Goal: Information Seeking & Learning: Learn about a topic

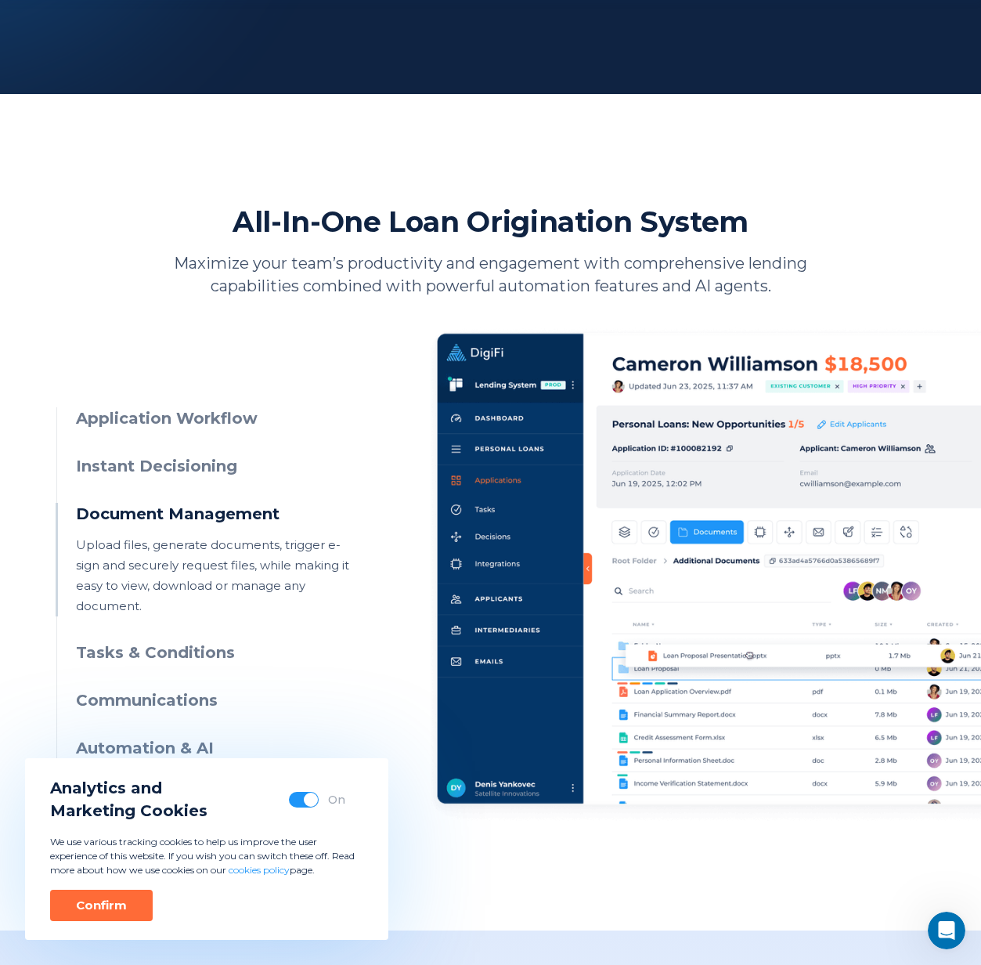
click at [179, 425] on h3 "Application Workflow" at bounding box center [218, 418] width 284 height 23
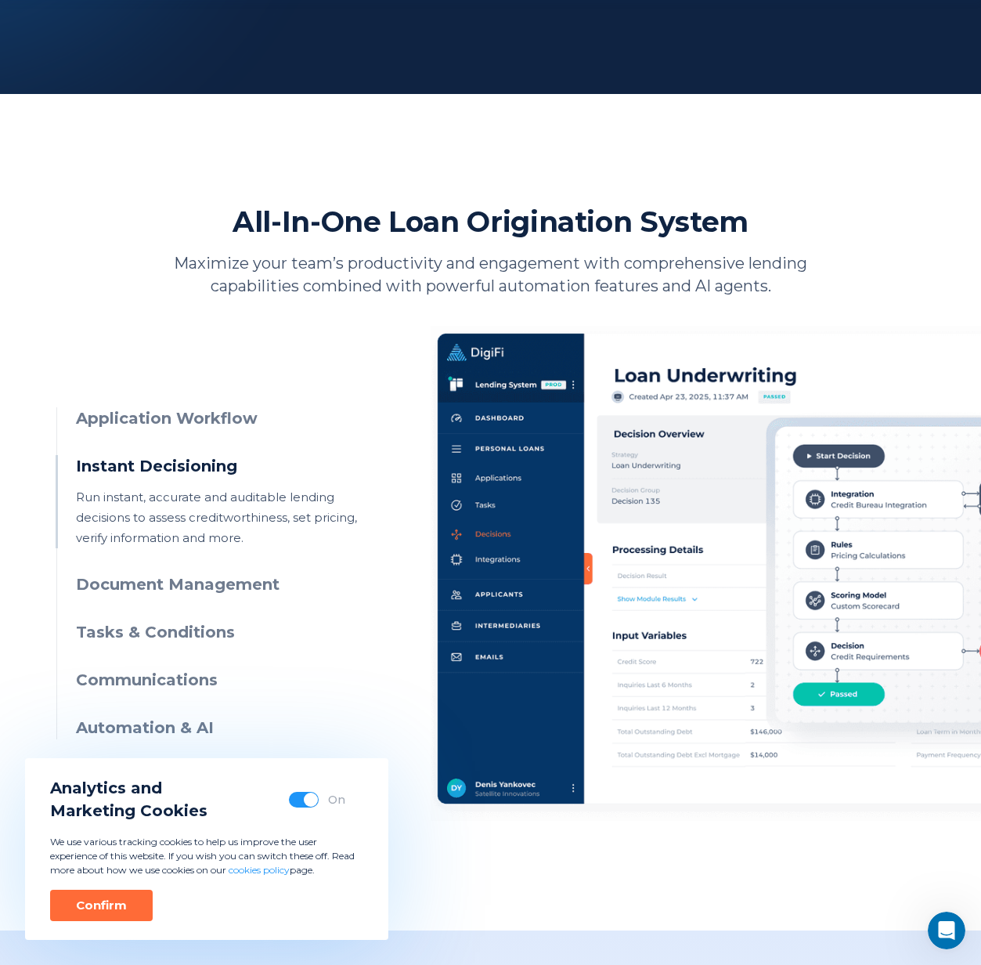
click at [192, 416] on h3 "Application Workflow" at bounding box center [218, 418] width 284 height 23
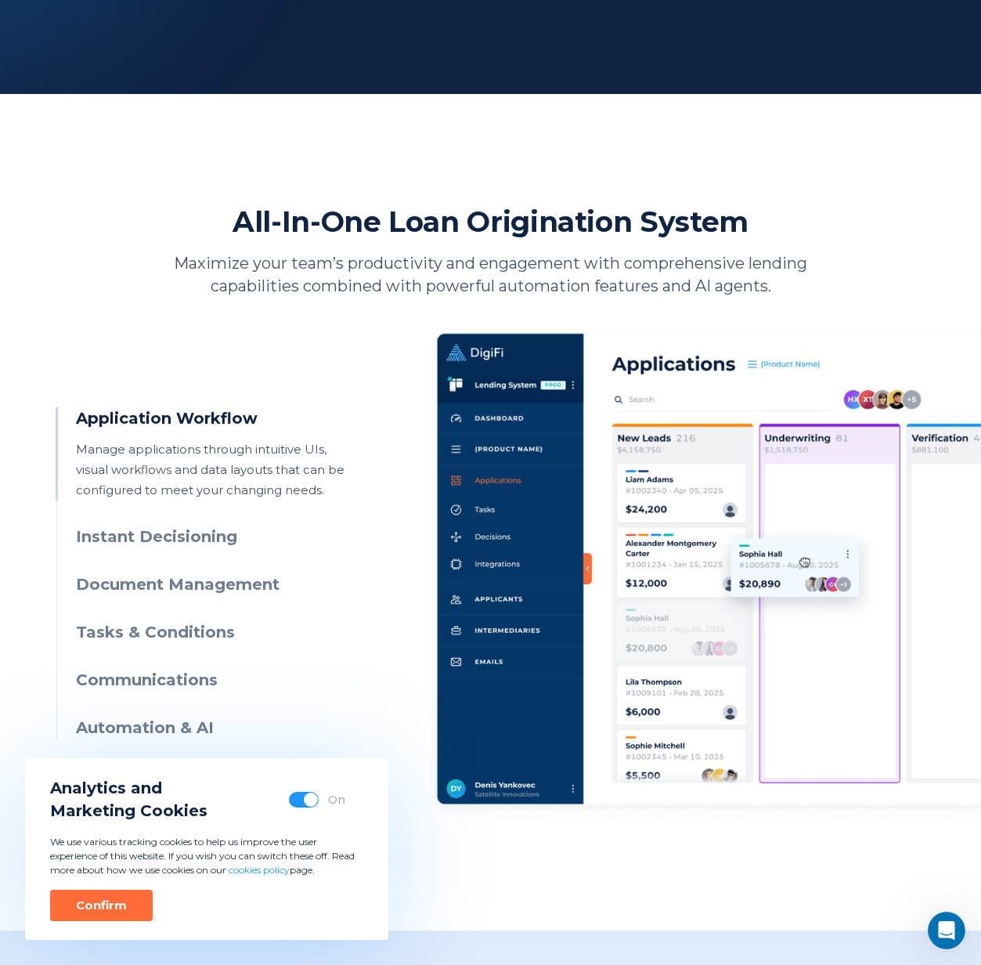
click at [180, 532] on h3 "Instant Decisioning" at bounding box center [218, 536] width 284 height 23
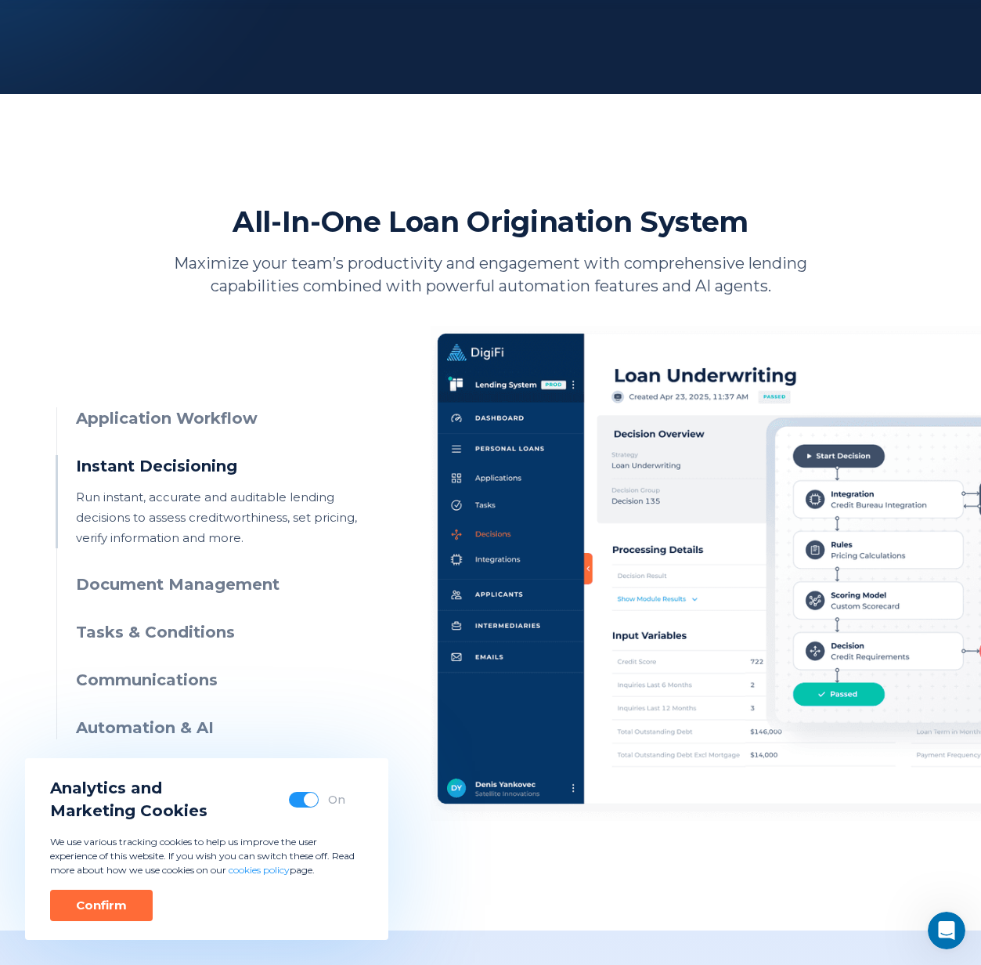
click at [196, 580] on h3 "Document Management" at bounding box center [218, 584] width 284 height 23
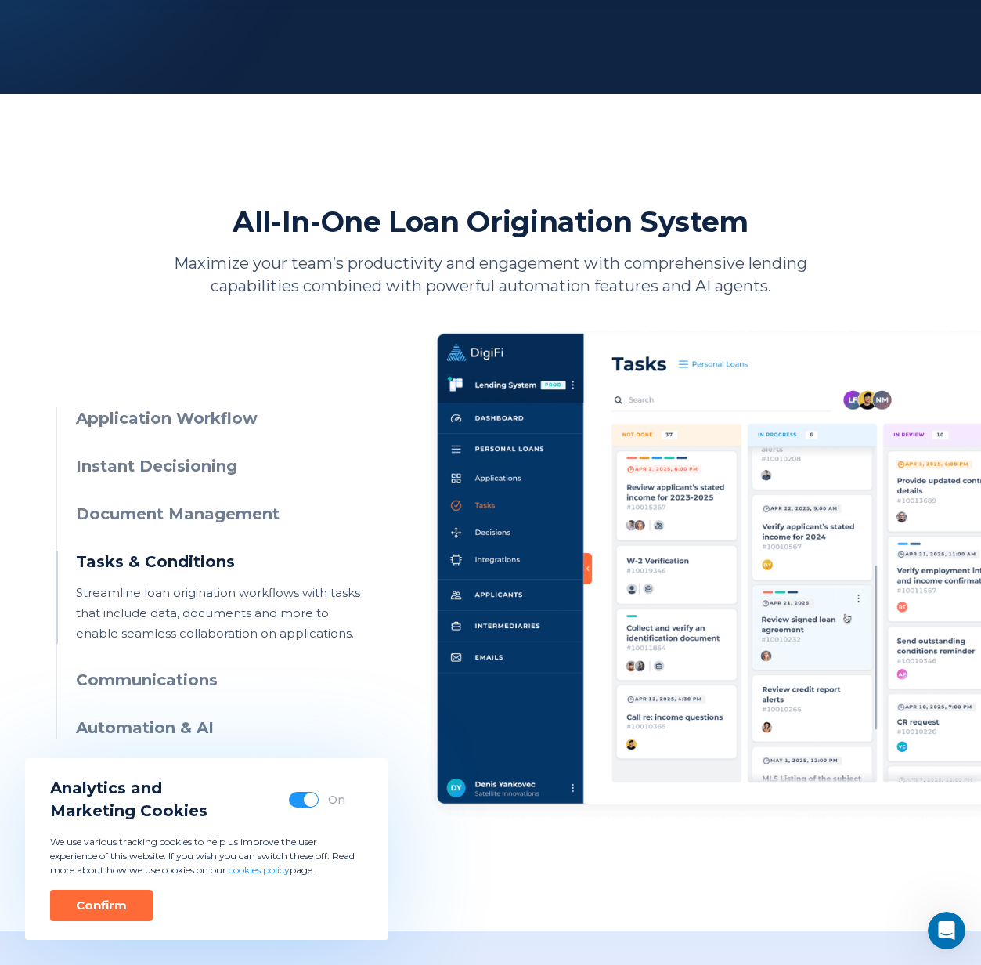
click at [192, 518] on h3 "Document Management" at bounding box center [218, 514] width 284 height 23
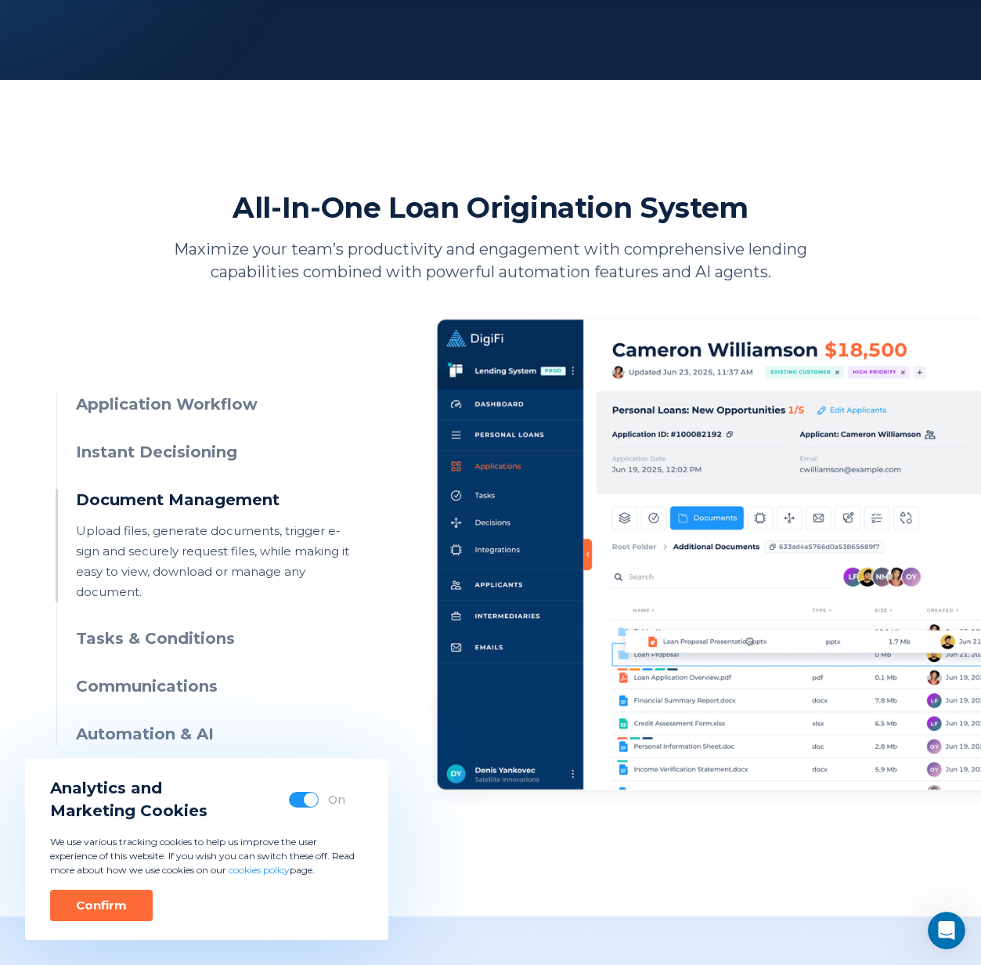
scroll to position [542, 0]
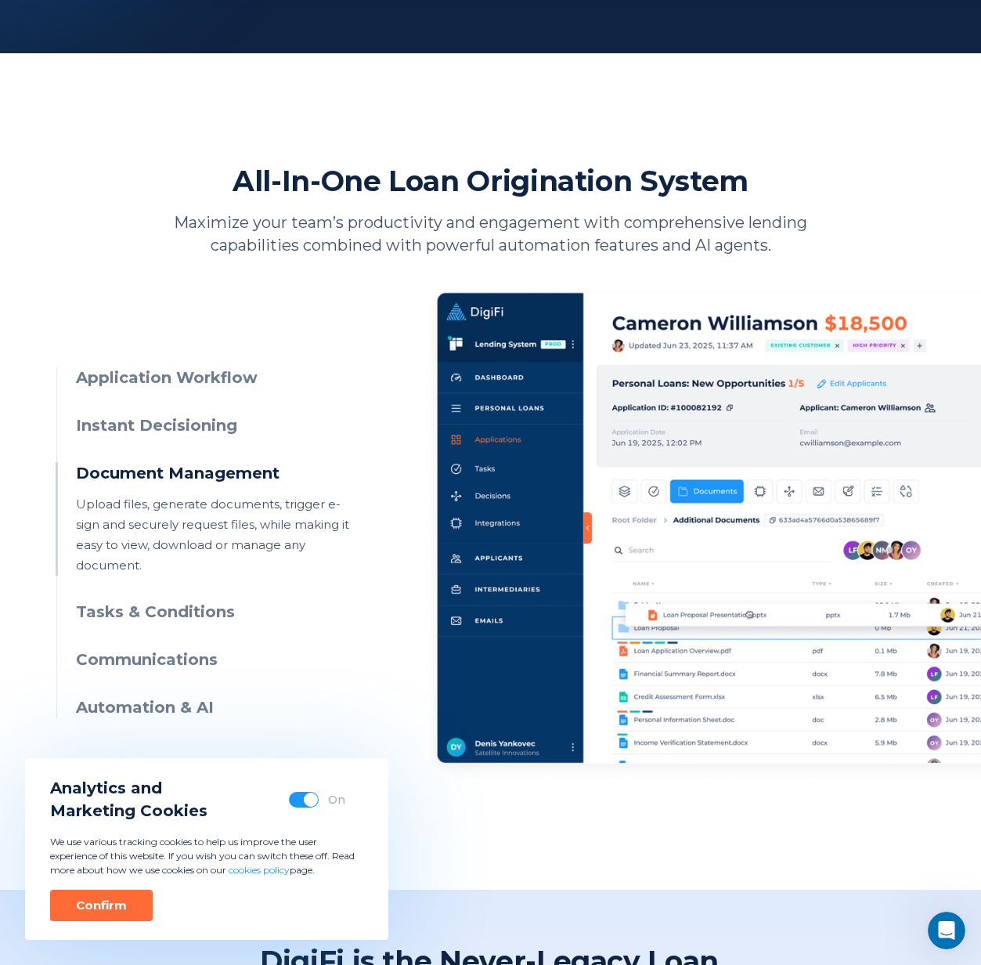
click at [163, 601] on h3 "Tasks & Conditions" at bounding box center [218, 612] width 284 height 23
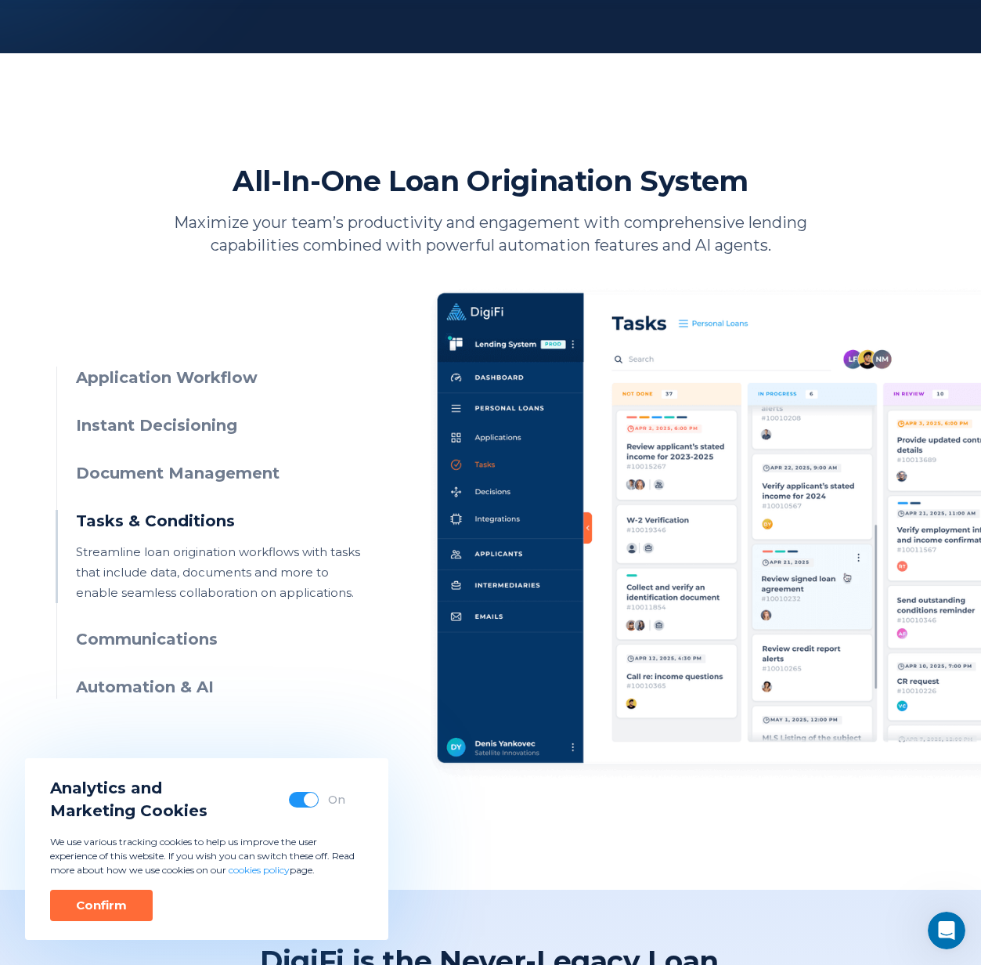
click at [154, 635] on h3 "Communications" at bounding box center [218, 639] width 284 height 23
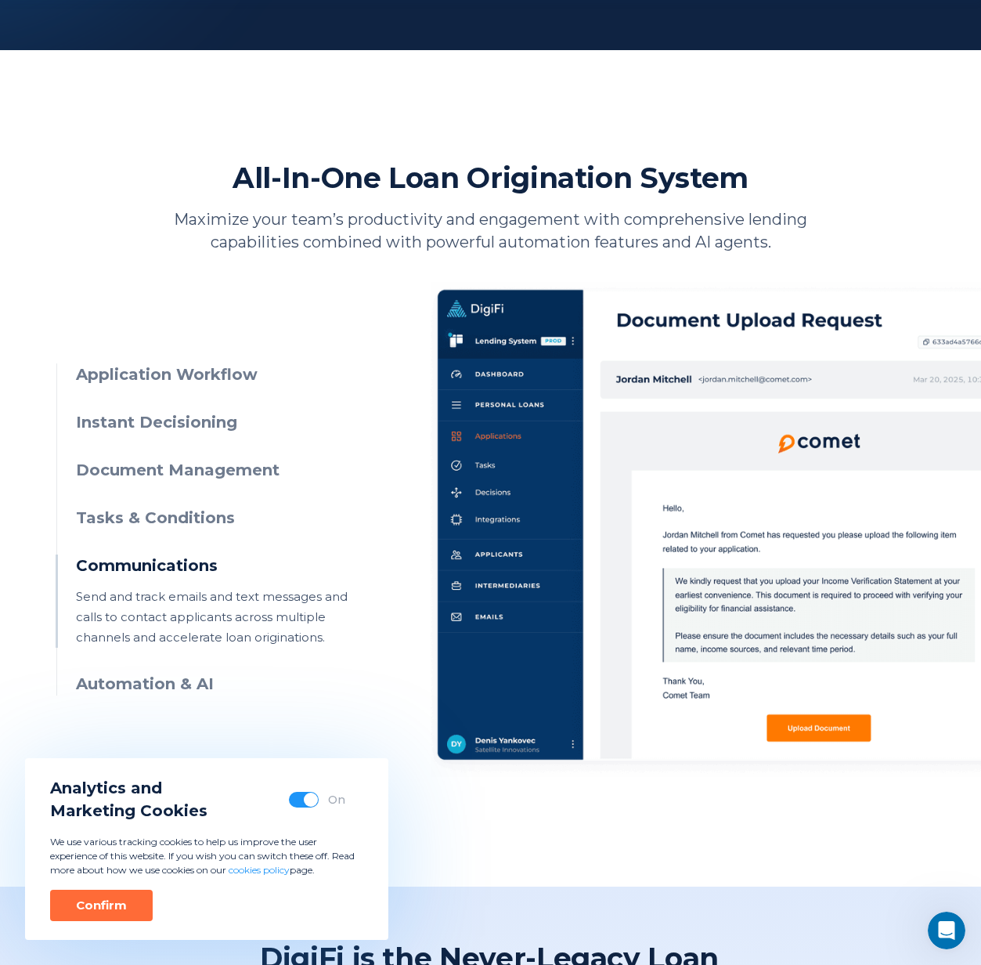
scroll to position [548, 0]
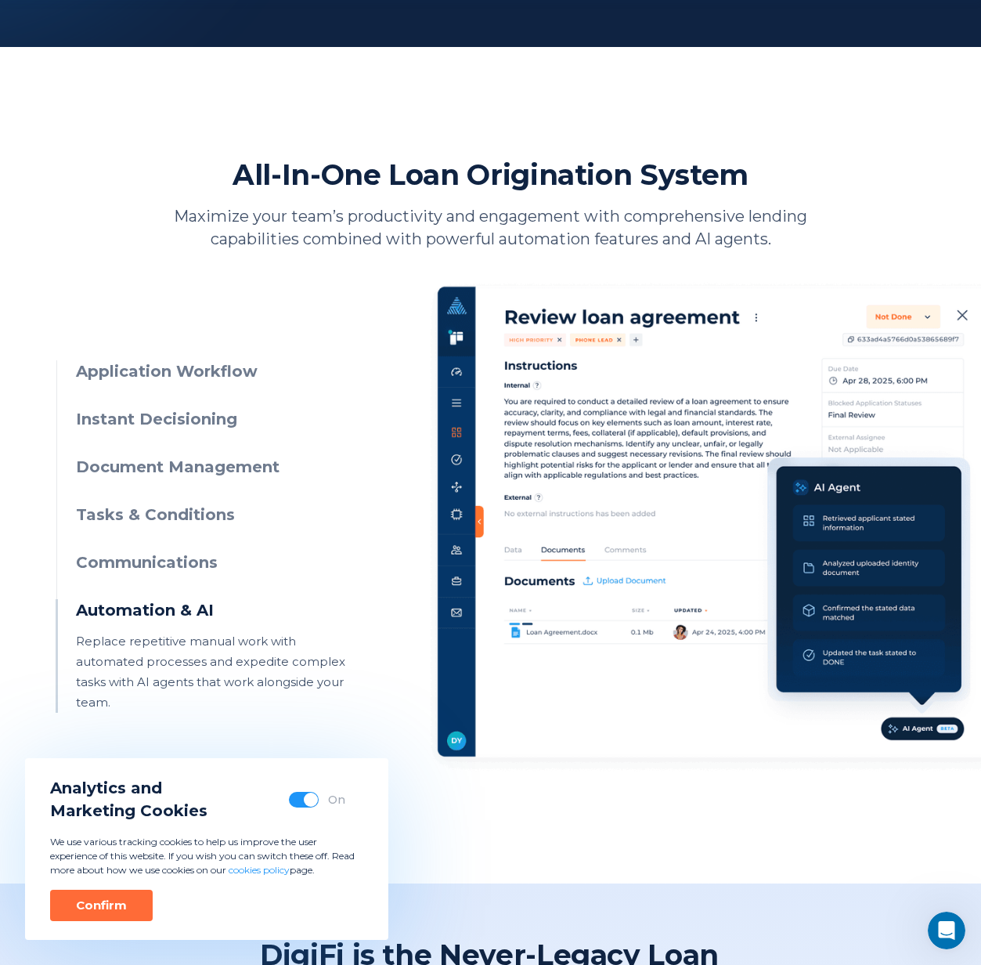
click at [200, 473] on h3 "Document Management" at bounding box center [218, 467] width 284 height 23
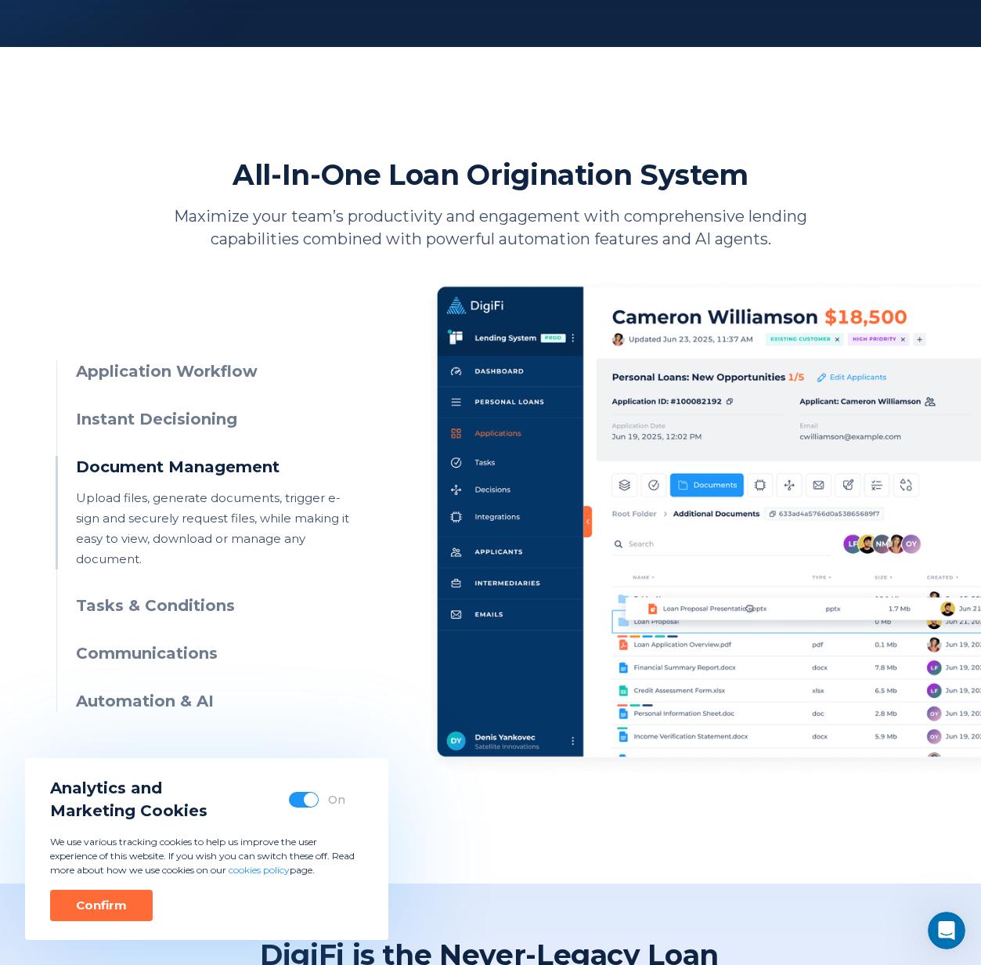
click at [200, 412] on h3 "Instant Decisioning" at bounding box center [218, 419] width 284 height 23
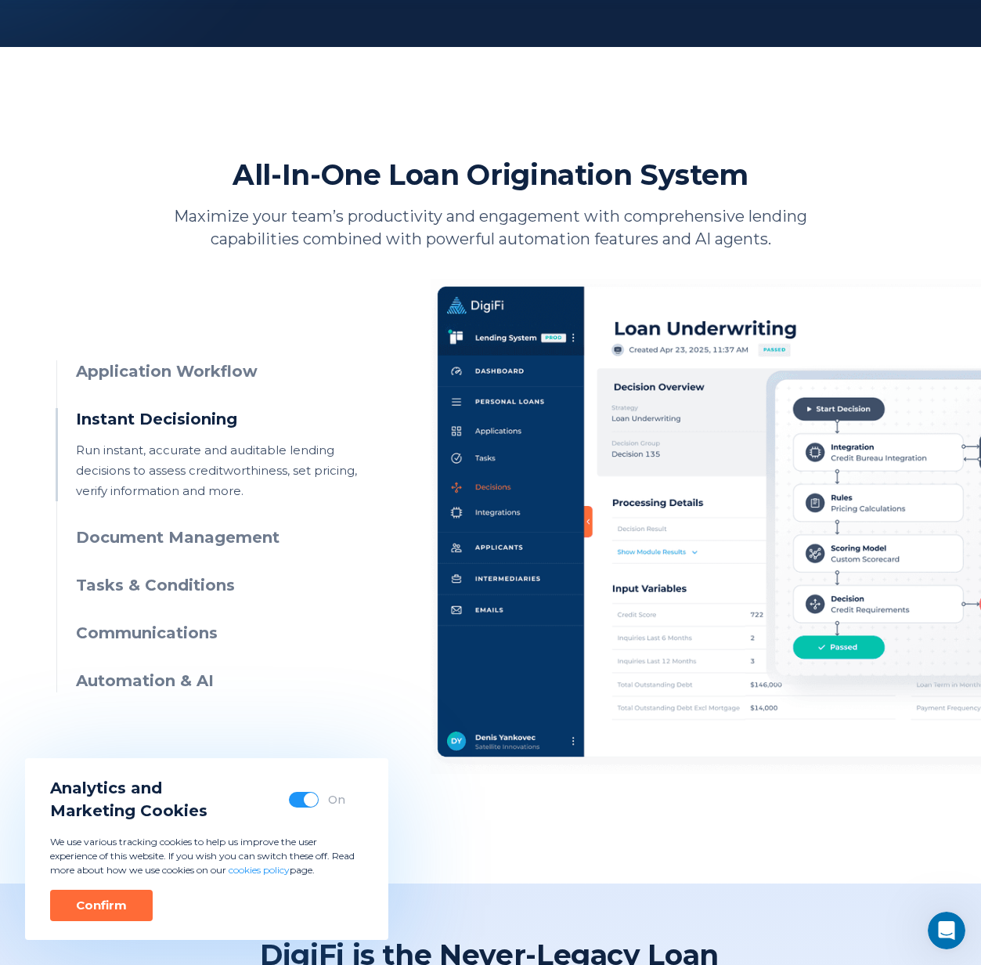
click at [198, 373] on h3 "Application Workflow" at bounding box center [218, 371] width 284 height 23
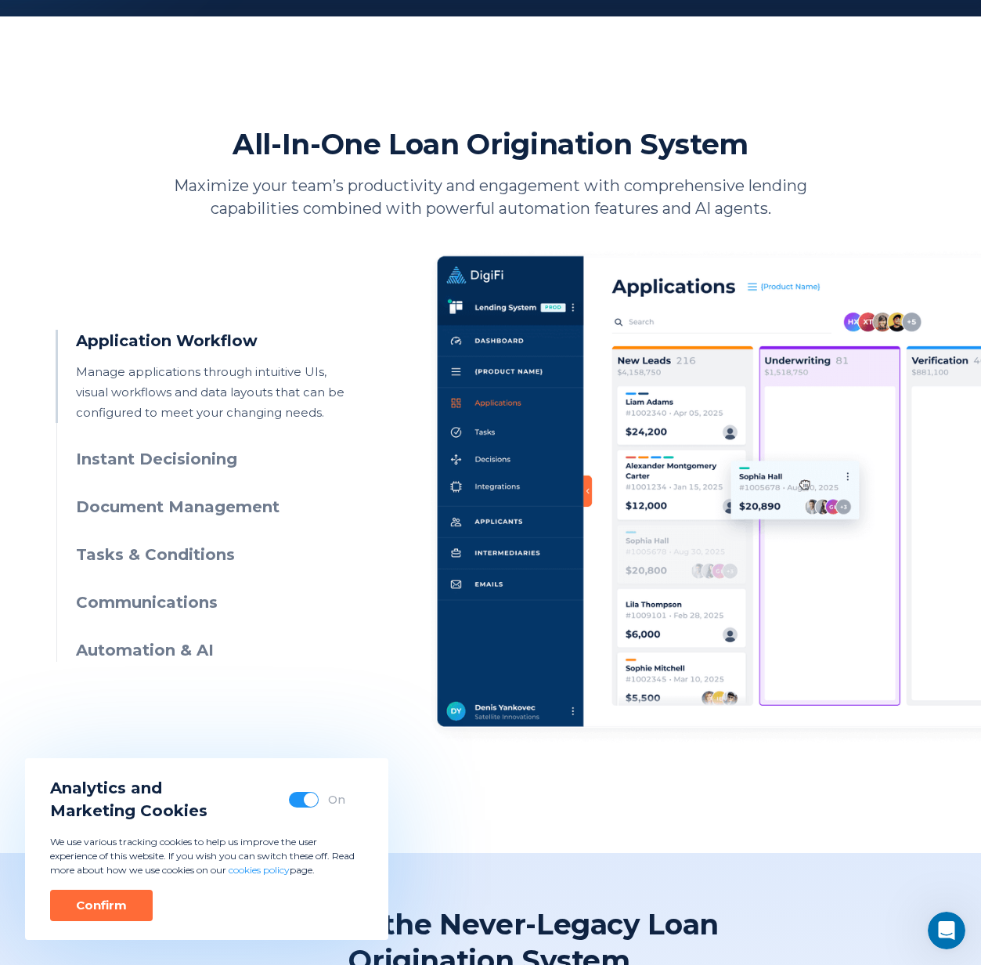
scroll to position [676, 0]
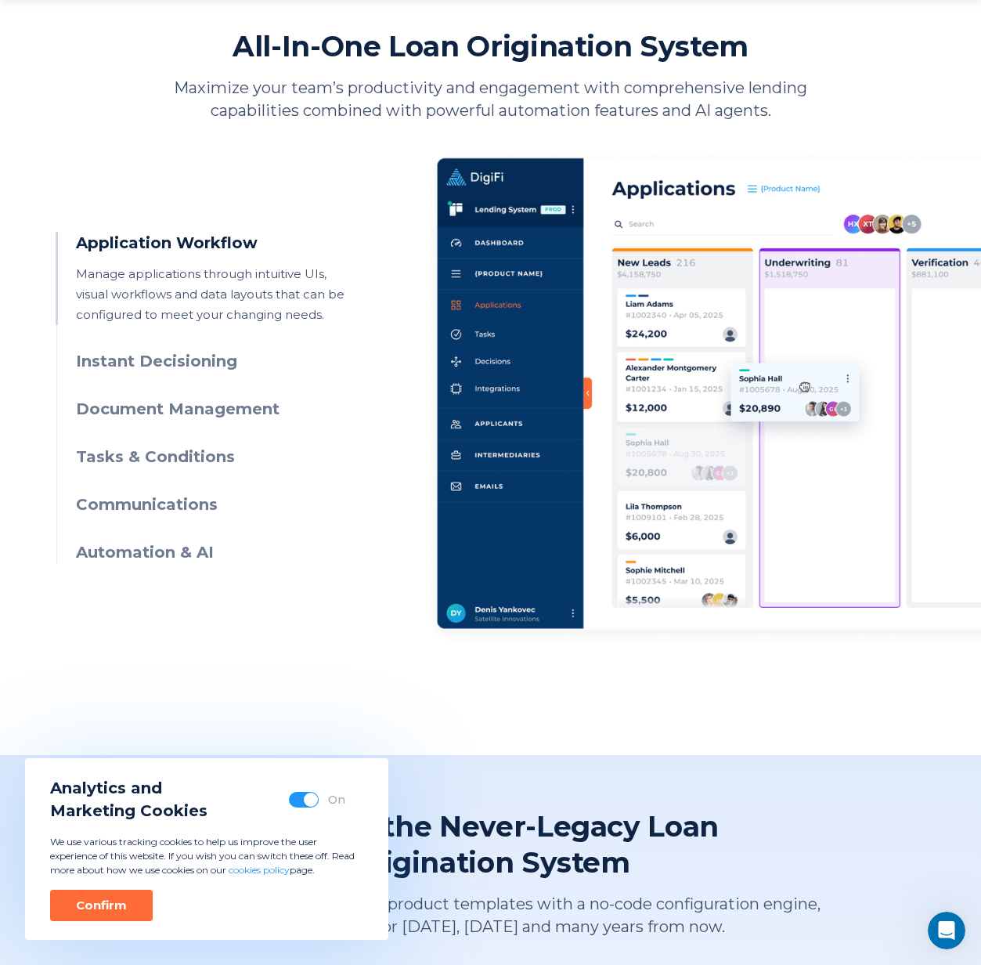
click at [189, 544] on h3 "Automation & AI" at bounding box center [218, 552] width 284 height 23
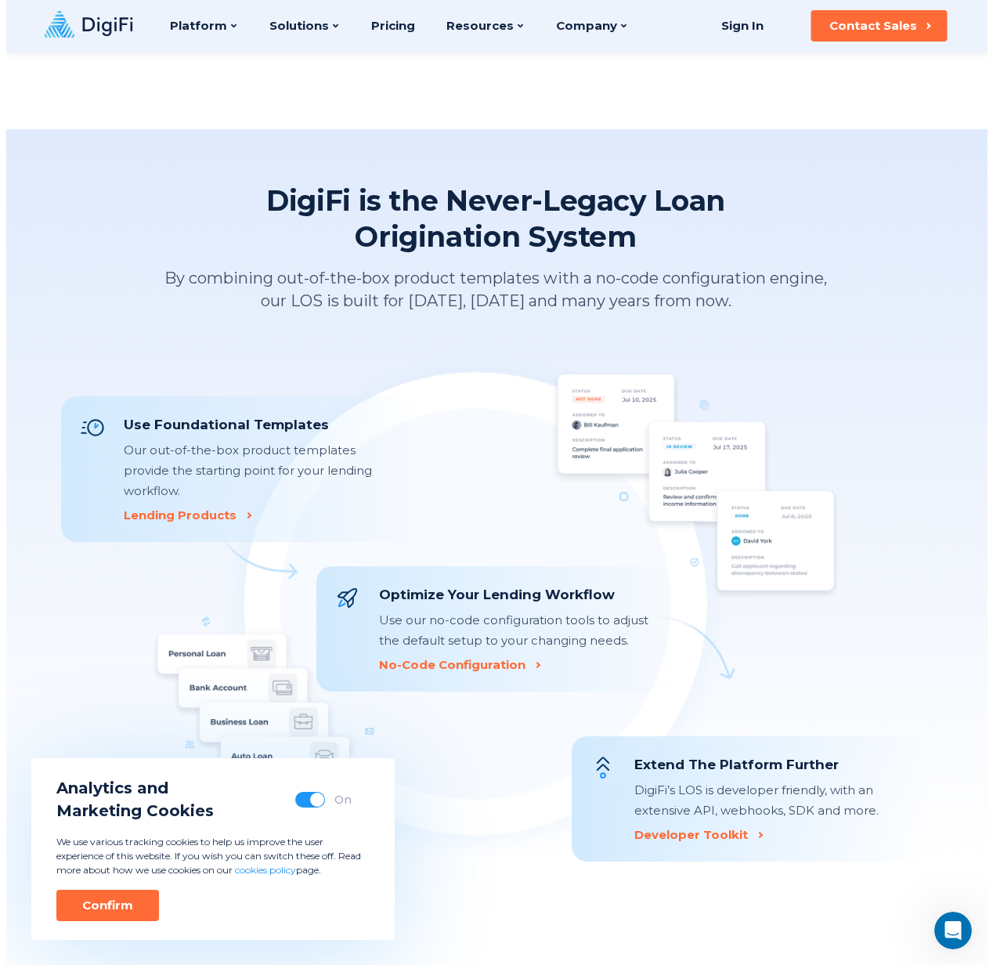
scroll to position [265, 0]
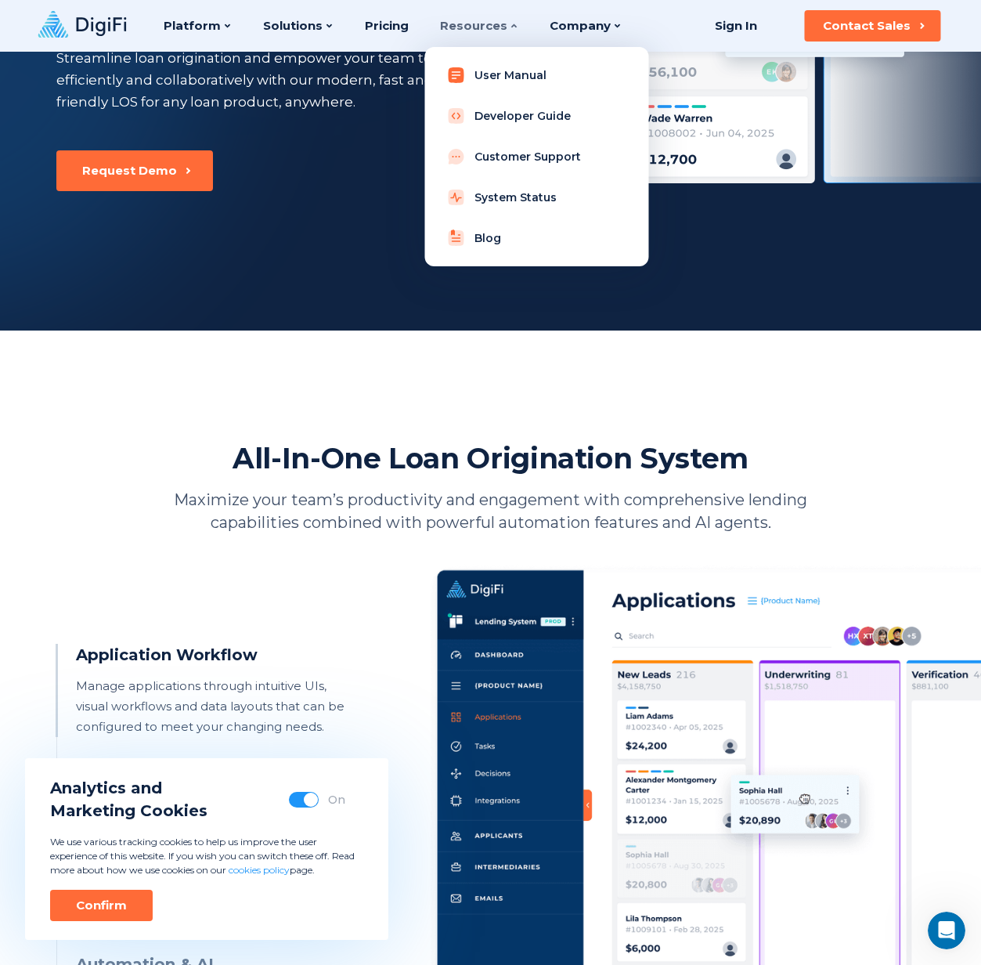
click at [494, 77] on link "User Manual" at bounding box center [536, 75] width 199 height 31
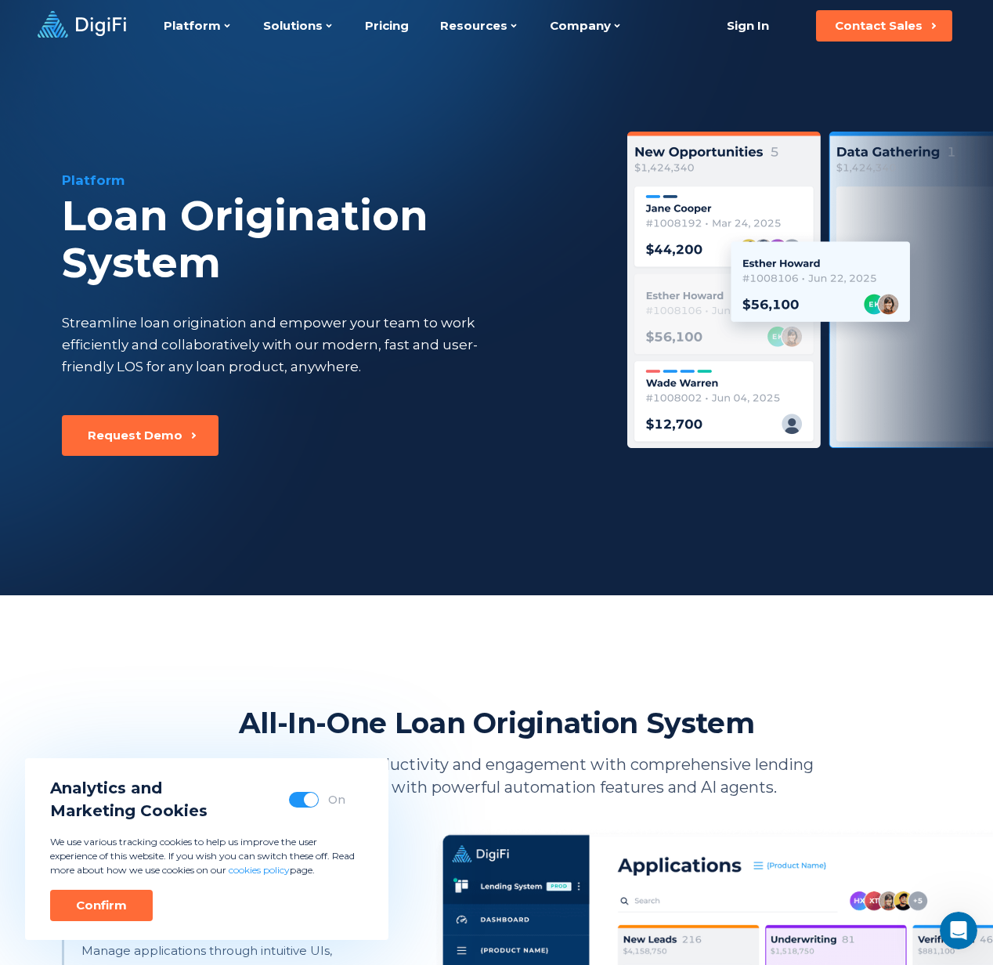
scroll to position [0, 0]
click at [381, 30] on link "Pricing" at bounding box center [387, 26] width 44 height 52
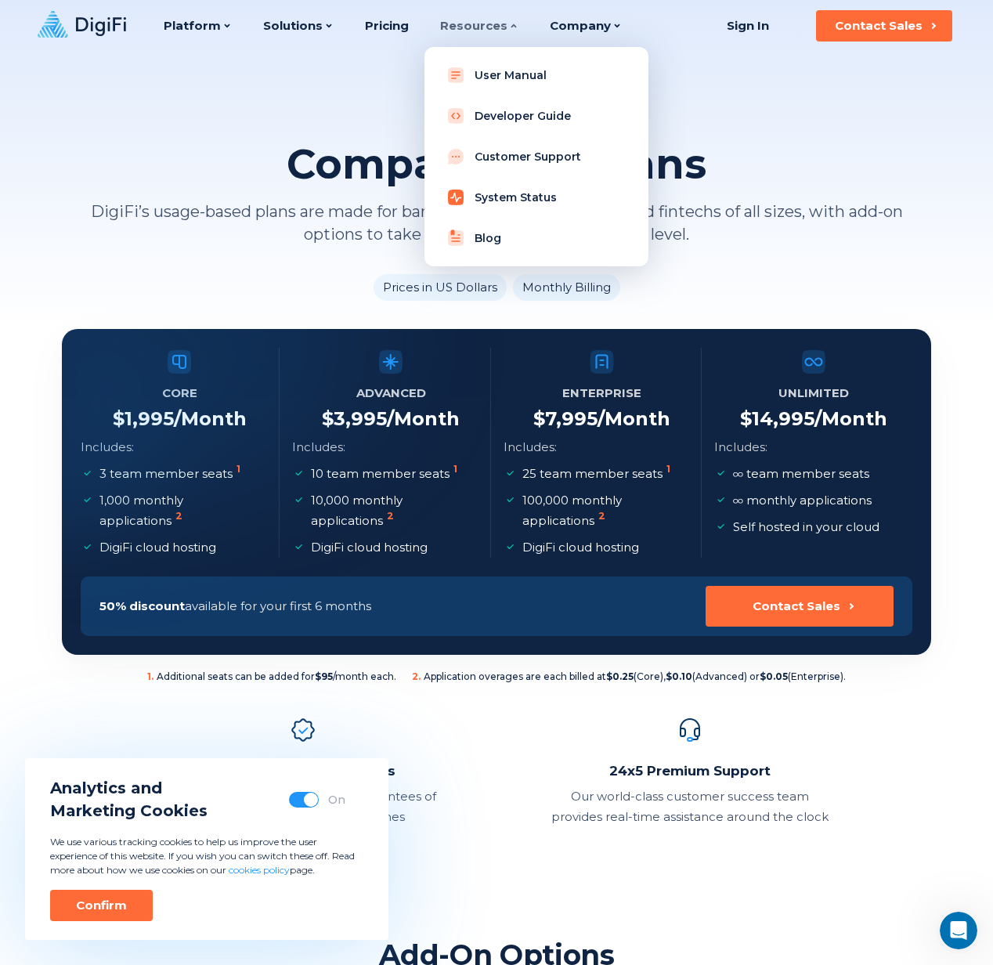
click at [490, 199] on link "System Status" at bounding box center [536, 197] width 199 height 31
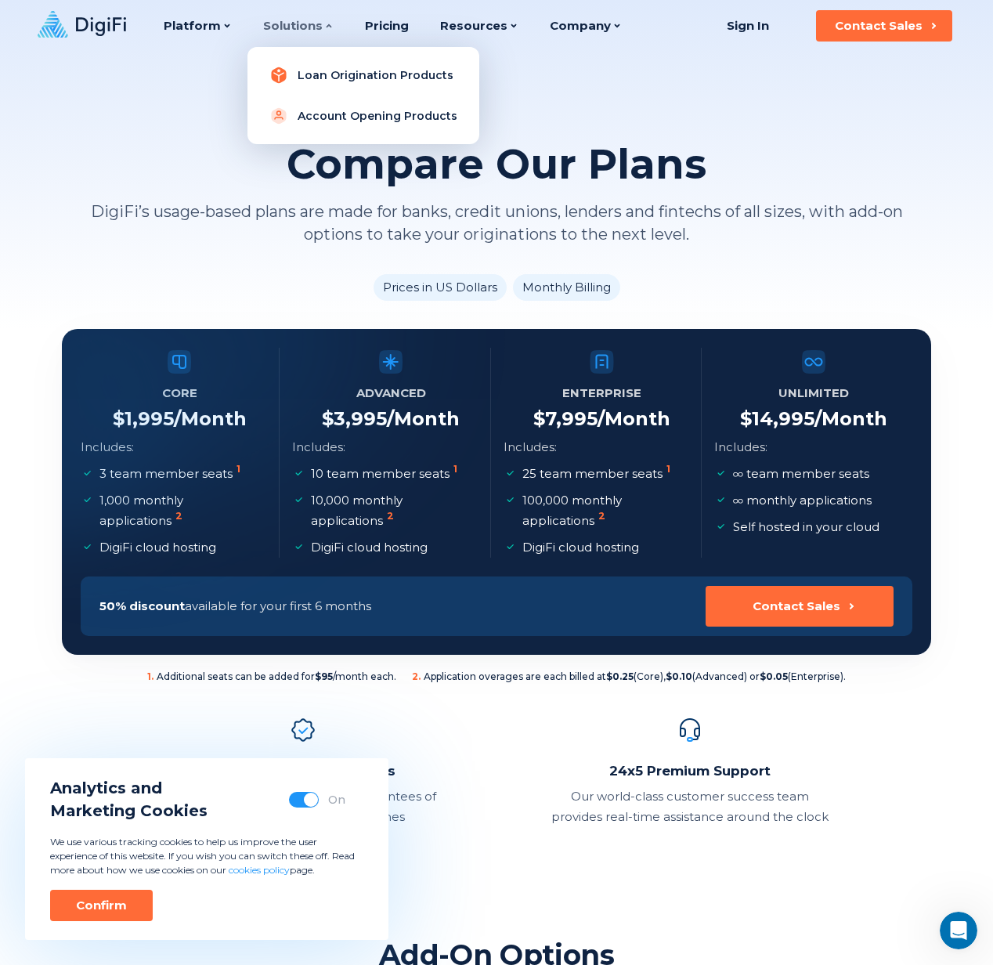
click at [304, 79] on link "Loan Origination Products" at bounding box center [363, 75] width 207 height 31
